Goal: Information Seeking & Learning: Learn about a topic

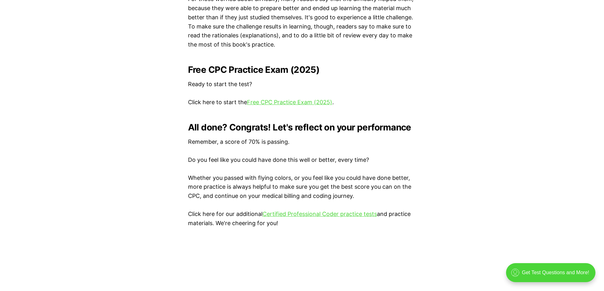
scroll to position [1237, 0]
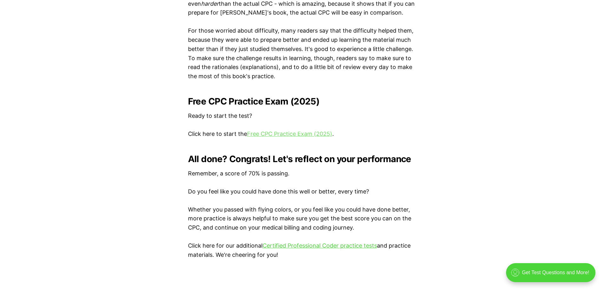
click at [295, 135] on link "Free CPC Practice Exam (2025)" at bounding box center [289, 134] width 85 height 7
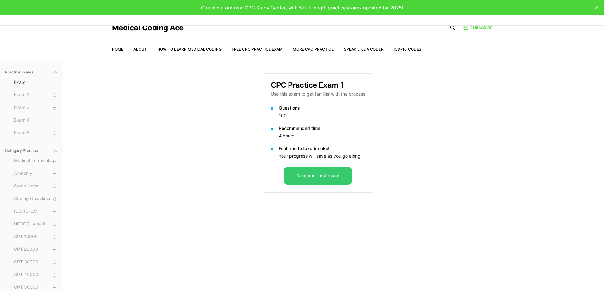
click at [325, 175] on button "Take your first exam" at bounding box center [318, 176] width 68 height 18
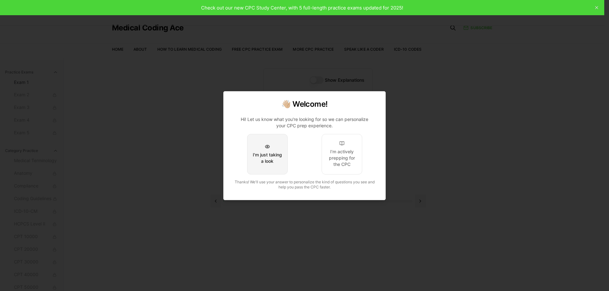
click at [276, 150] on button "I'm just taking a look" at bounding box center [267, 154] width 41 height 41
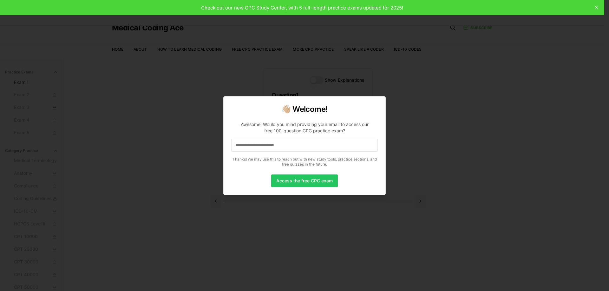
click at [414, 121] on div at bounding box center [304, 145] width 609 height 291
click at [141, 127] on div at bounding box center [304, 145] width 609 height 291
